Goal: Transaction & Acquisition: Purchase product/service

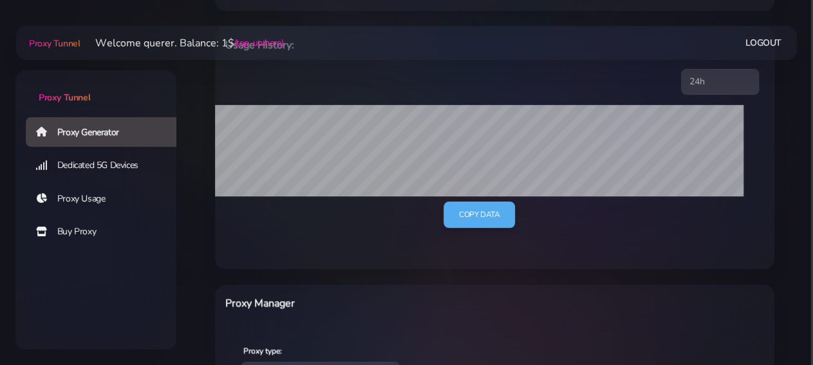
scroll to position [134, 0]
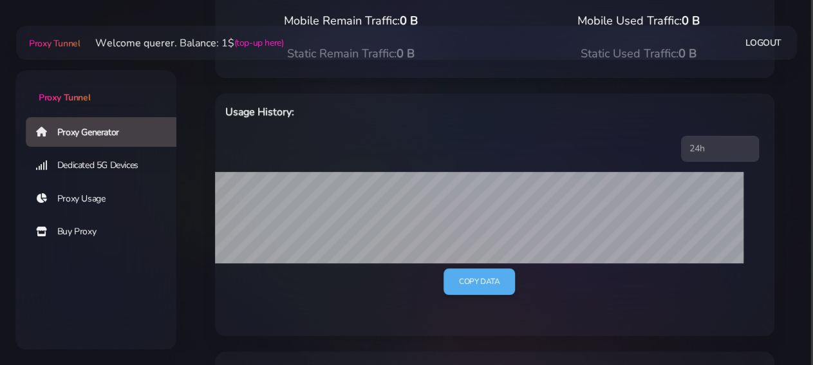
click at [115, 236] on link "Buy Proxy" at bounding box center [106, 232] width 161 height 30
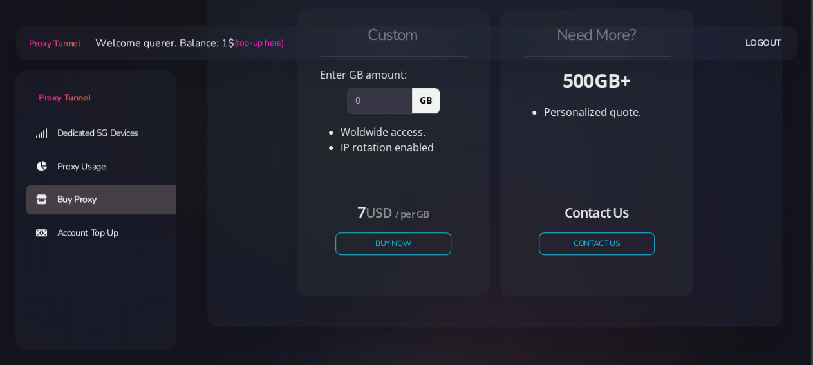
scroll to position [179, 0]
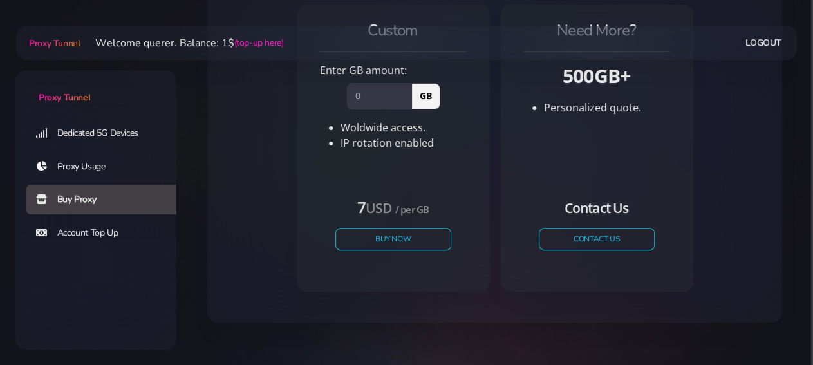
click at [101, 232] on link "Account Top Up" at bounding box center [106, 233] width 161 height 30
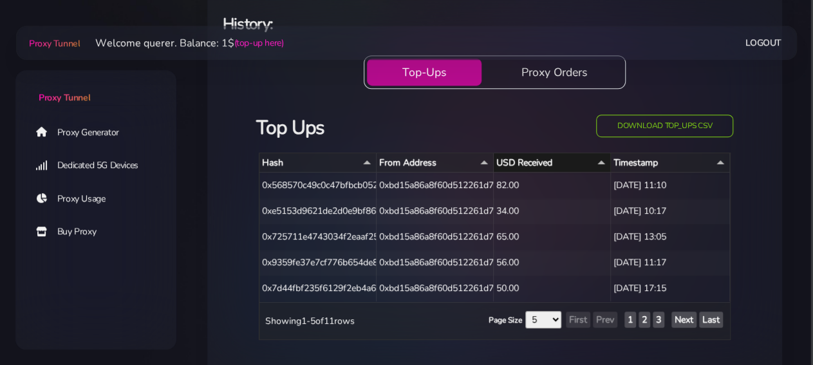
scroll to position [330, 0]
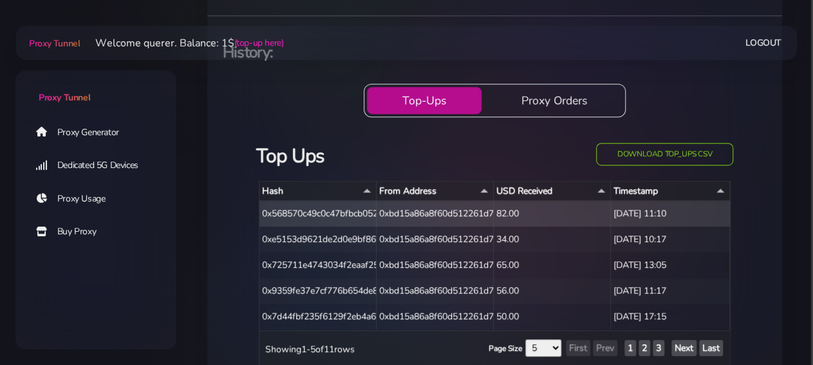
drag, startPoint x: 693, startPoint y: 209, endPoint x: 256, endPoint y: 207, distance: 437.1
click at [611, 207] on div "2025/08/20 11:10" at bounding box center [670, 214] width 119 height 26
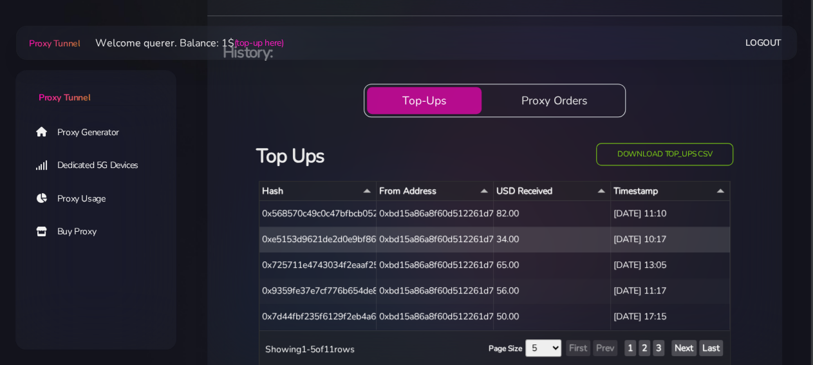
copy div "0x568570c49c0c47bfbcb0525d9b24055d8915f43d53ce16b1241cf59aecb5037a 0xbd15a86a8f…"
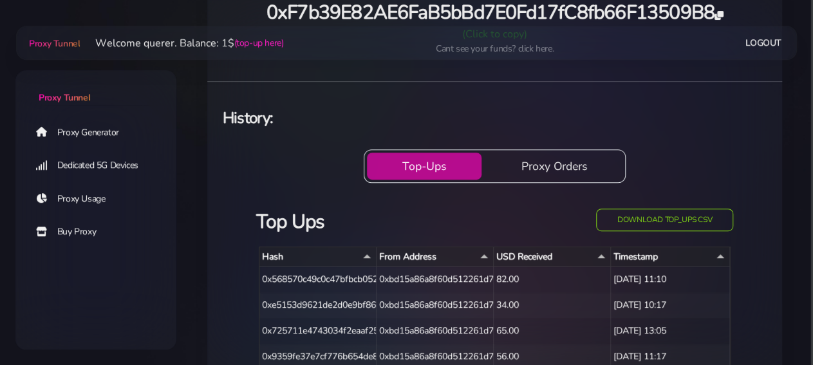
scroll to position [263, 0]
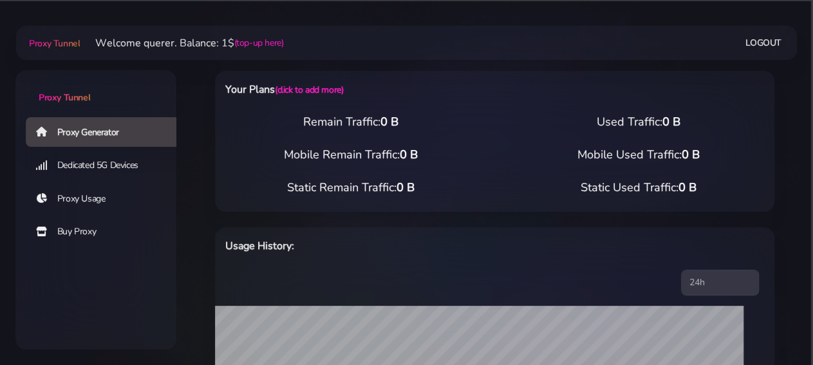
click at [346, 118] on div "Remain Traffic: 0 B" at bounding box center [351, 121] width 288 height 17
copy div "Remain Traffic: 0 B"
drag, startPoint x: 0, startPoint y: 0, endPoint x: 450, endPoint y: 153, distance: 475.2
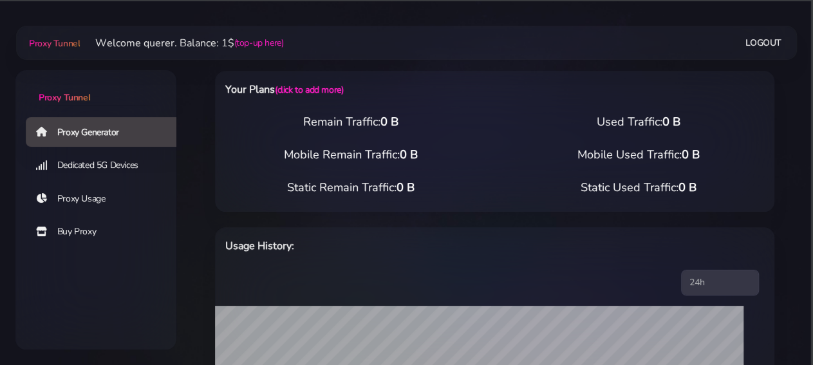
click at [450, 153] on div "Mobile Remain Traffic: 0 B" at bounding box center [351, 154] width 288 height 17
